Goal: Check status: Check status

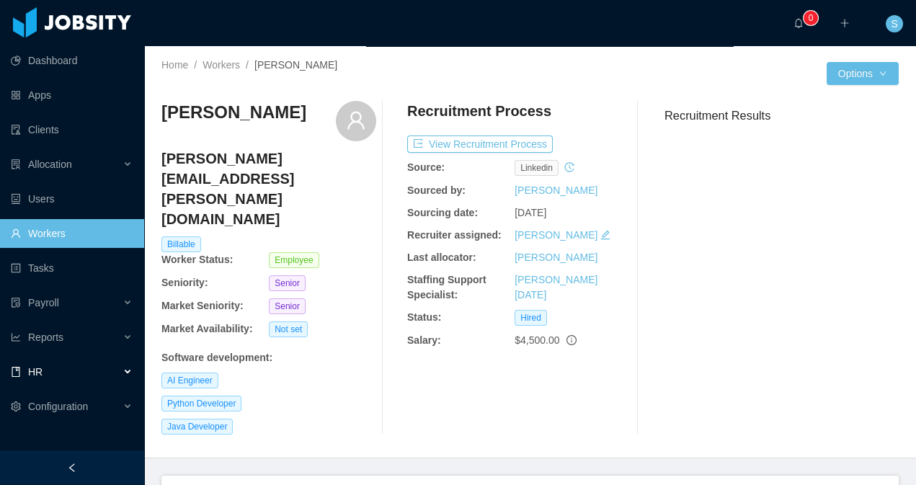
click at [107, 364] on div "HR" at bounding box center [72, 371] width 144 height 29
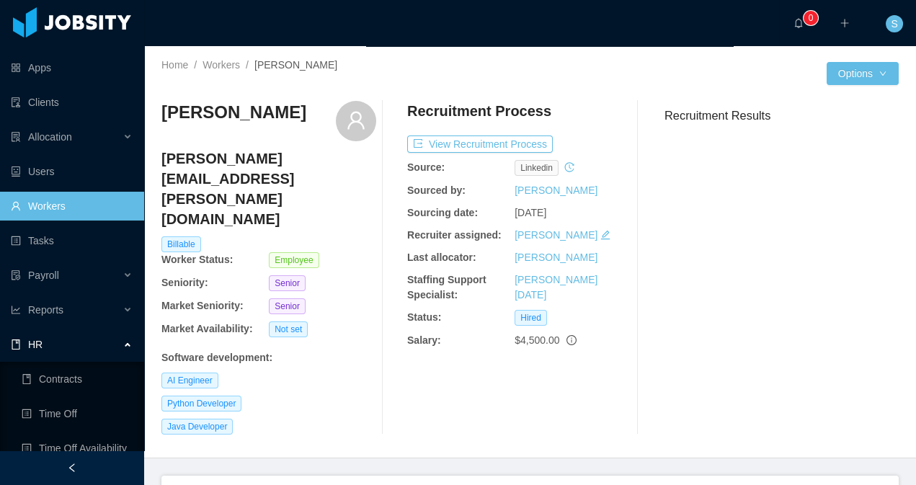
scroll to position [76, 0]
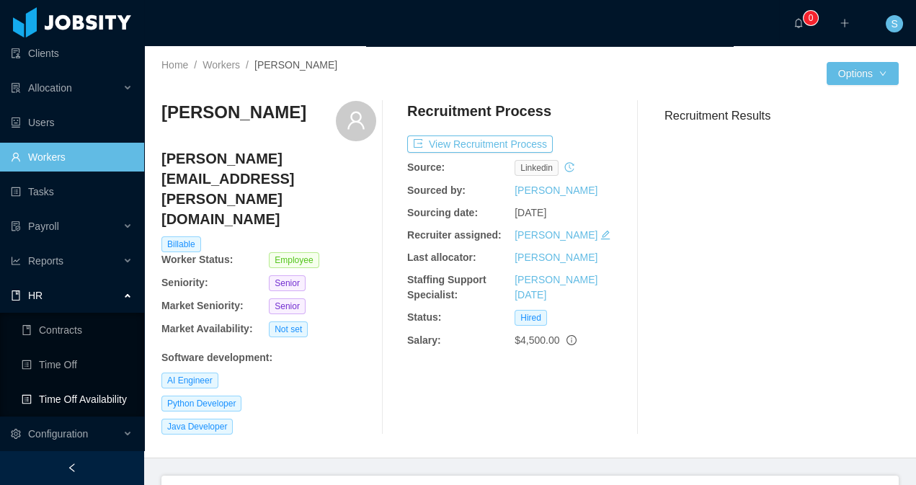
click at [54, 395] on link "Time Off Availability" at bounding box center [77, 399] width 111 height 29
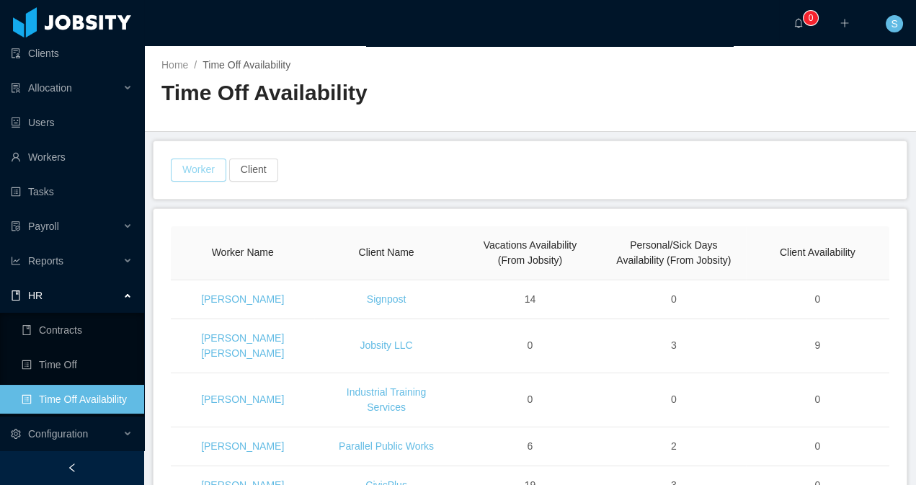
click at [206, 160] on button "Worker" at bounding box center [198, 169] width 55 height 23
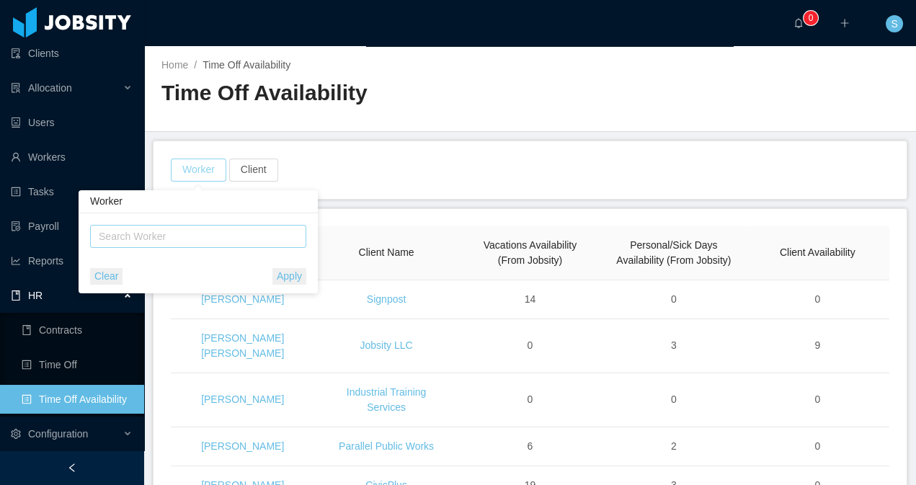
click at [182, 234] on div "Search Worker" at bounding box center [192, 236] width 186 height 14
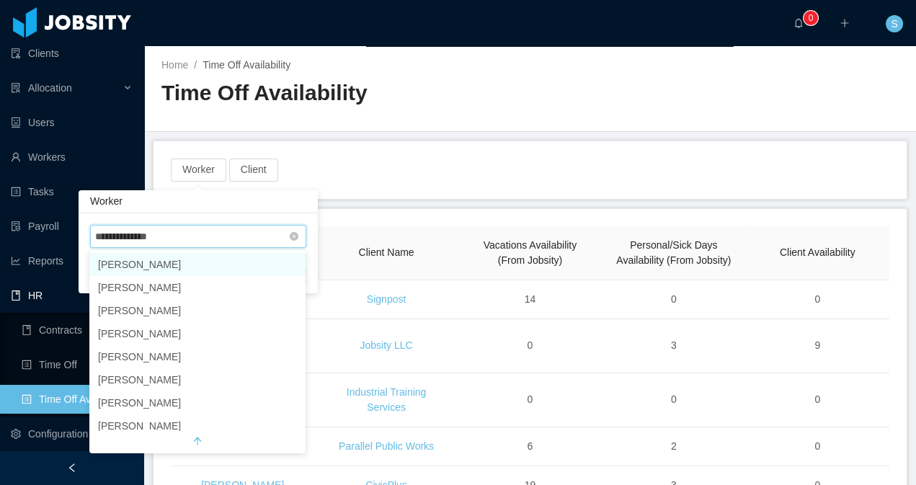
type input "**********"
click at [180, 261] on li "[PERSON_NAME]" at bounding box center [197, 264] width 216 height 23
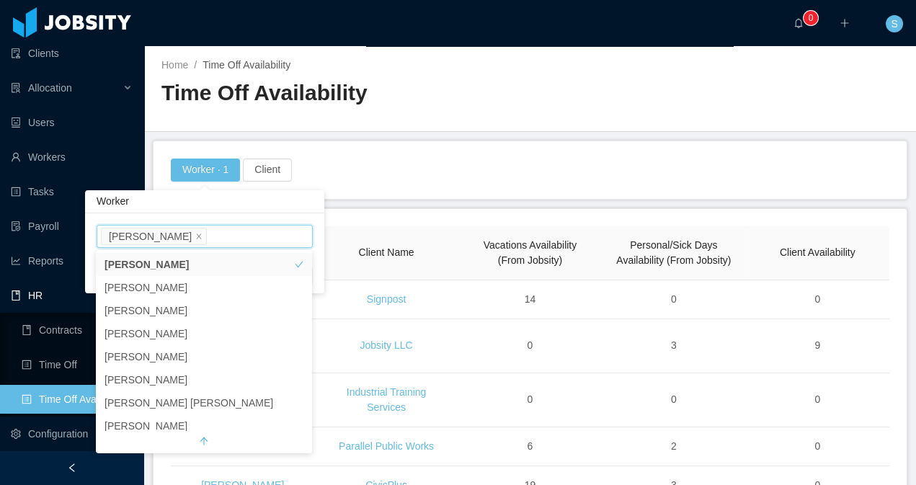
click at [504, 179] on div "Worker · 1 Client" at bounding box center [529, 169] width 721 height 23
